Goal: Task Accomplishment & Management: Manage account settings

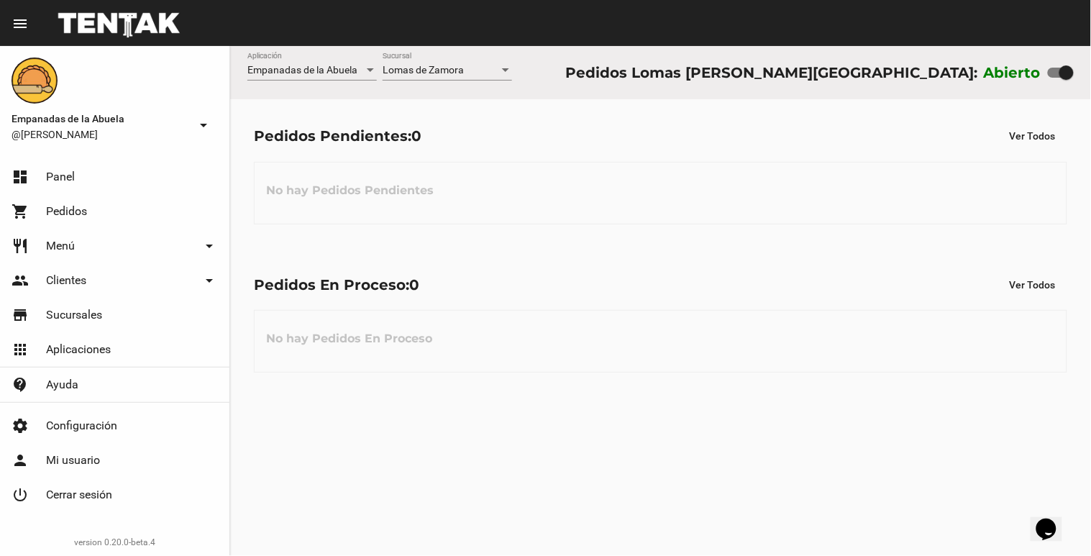
click at [440, 62] on div "Empanadas de la Abuela Aplicación Lomas [PERSON_NAME] Sucursal Pedidos Lomas [P…" at bounding box center [660, 301] width 861 height 510
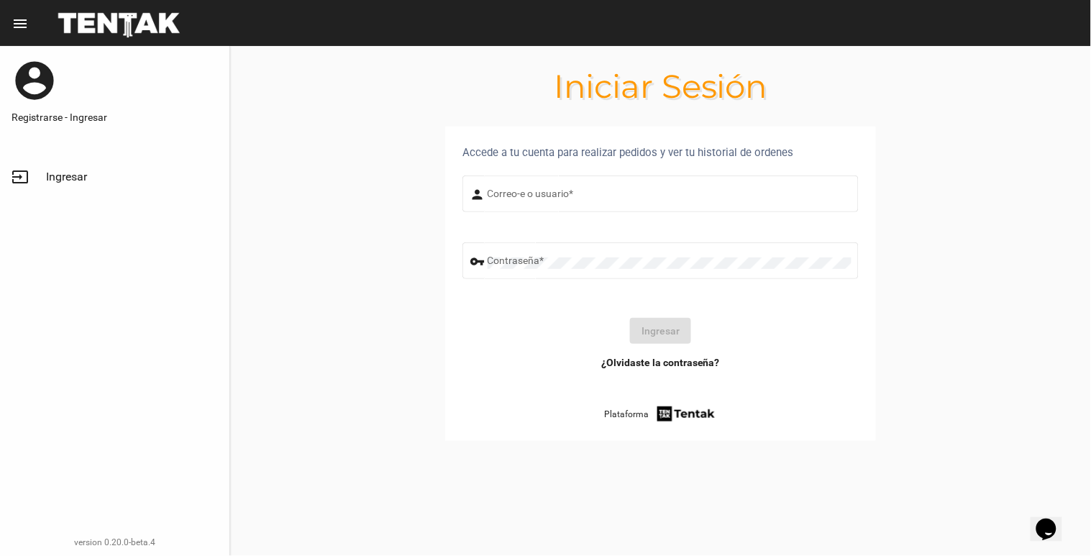
type input "[EMAIL_ADDRESS][DOMAIN_NAME]"
click at [664, 335] on button "Ingresar" at bounding box center [660, 331] width 61 height 26
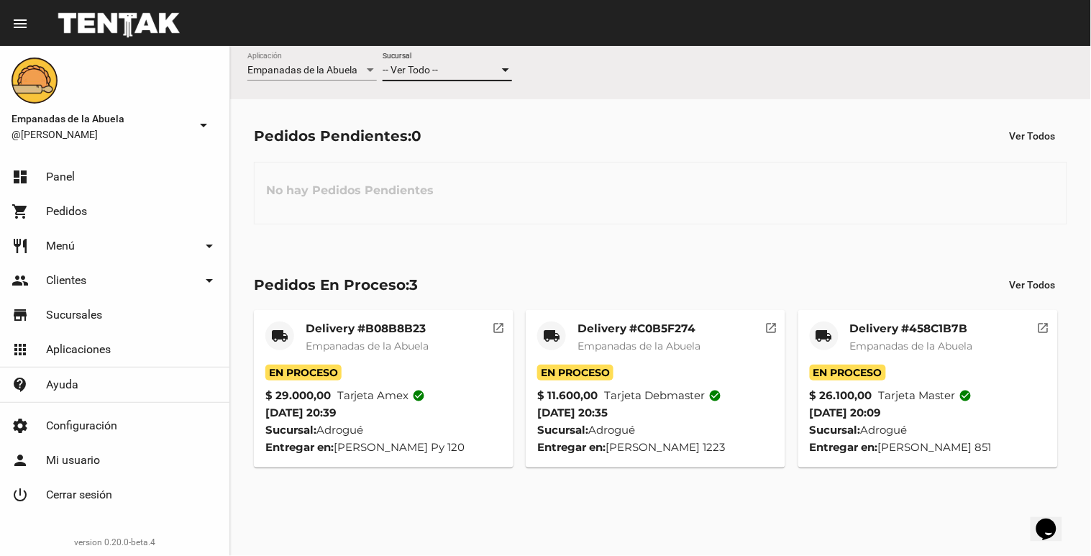
click at [460, 65] on div "-- Ver Todo --" at bounding box center [441, 71] width 117 height 12
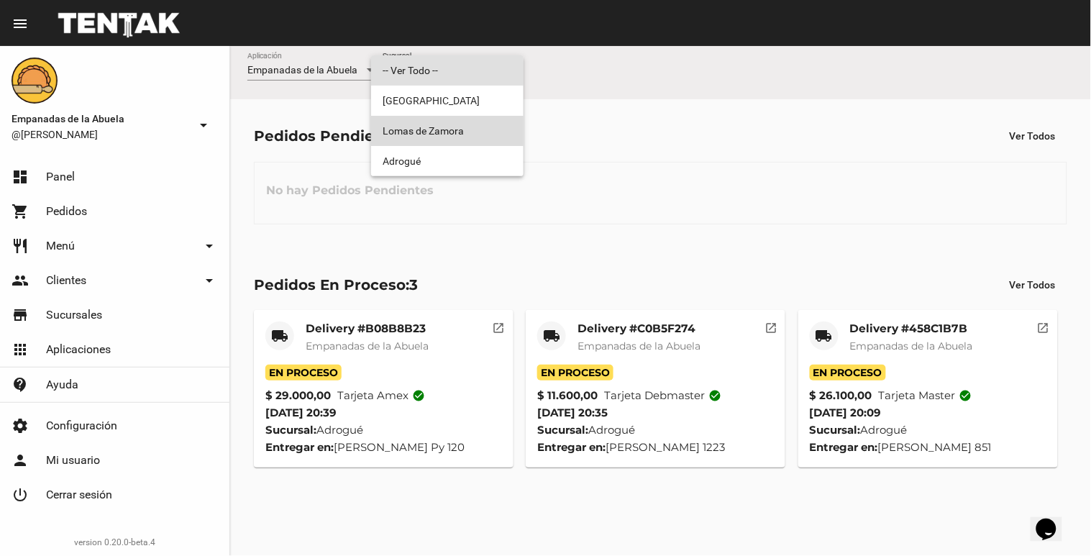
click at [463, 132] on span "Lomas de Zamora" at bounding box center [447, 131] width 129 height 30
